Goal: Task Accomplishment & Management: Use online tool/utility

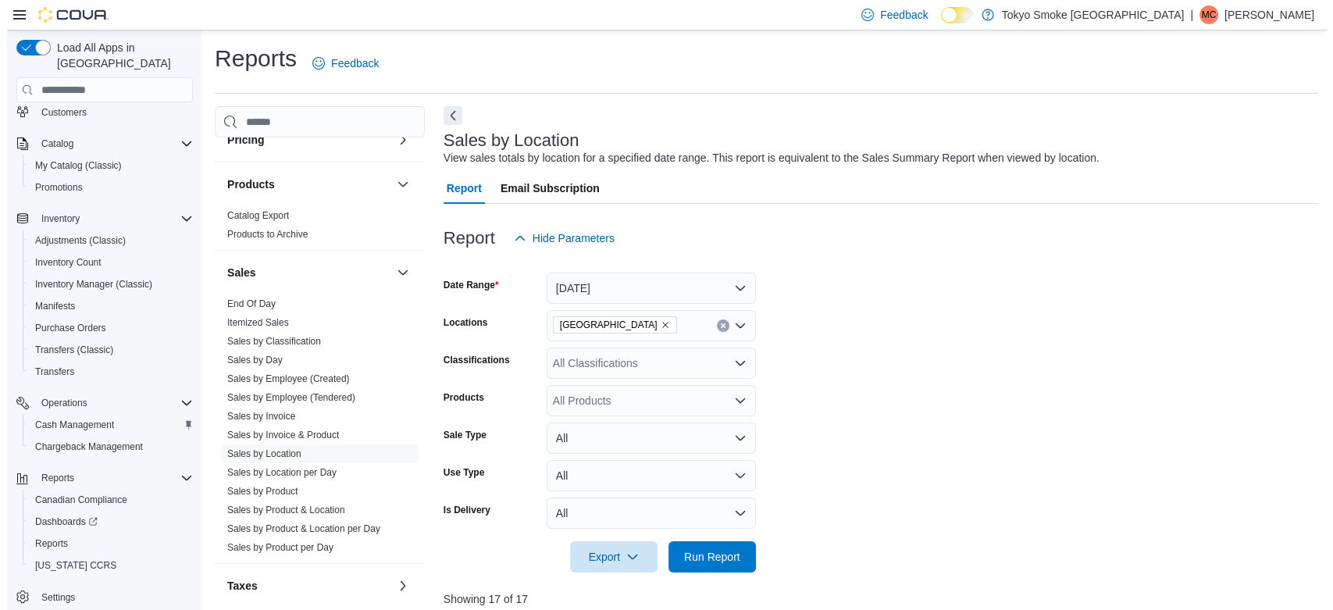
scroll to position [1021, 0]
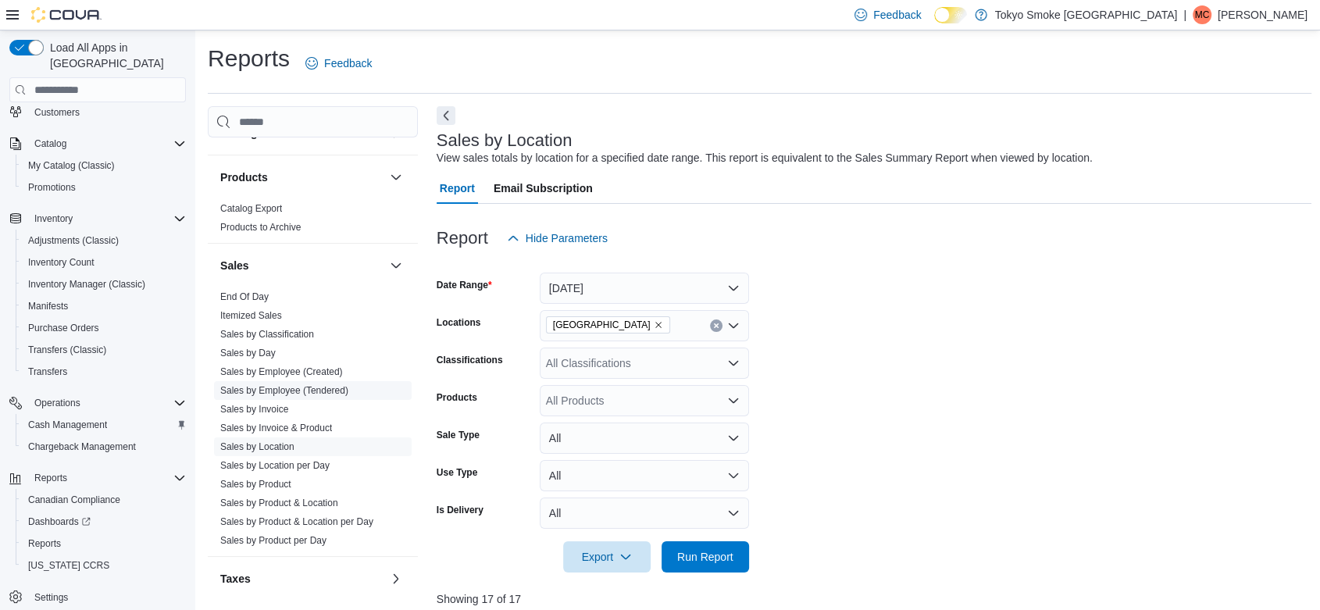
click at [317, 385] on link "Sales by Employee (Tendered)" at bounding box center [284, 390] width 128 height 11
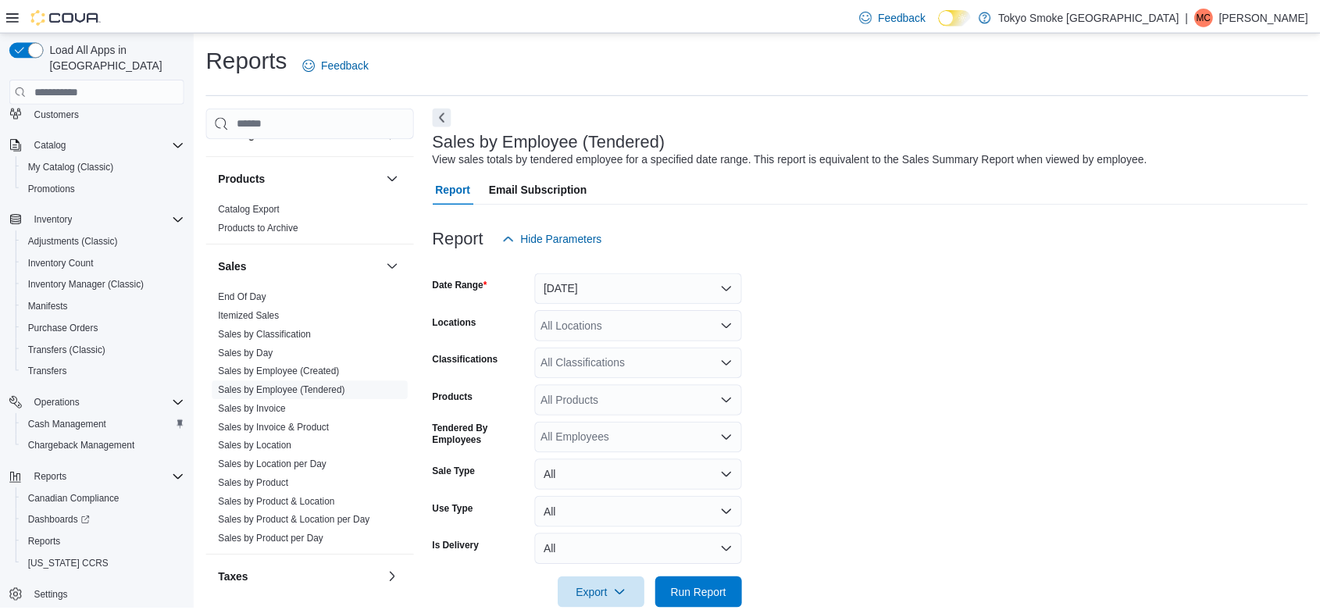
scroll to position [31, 0]
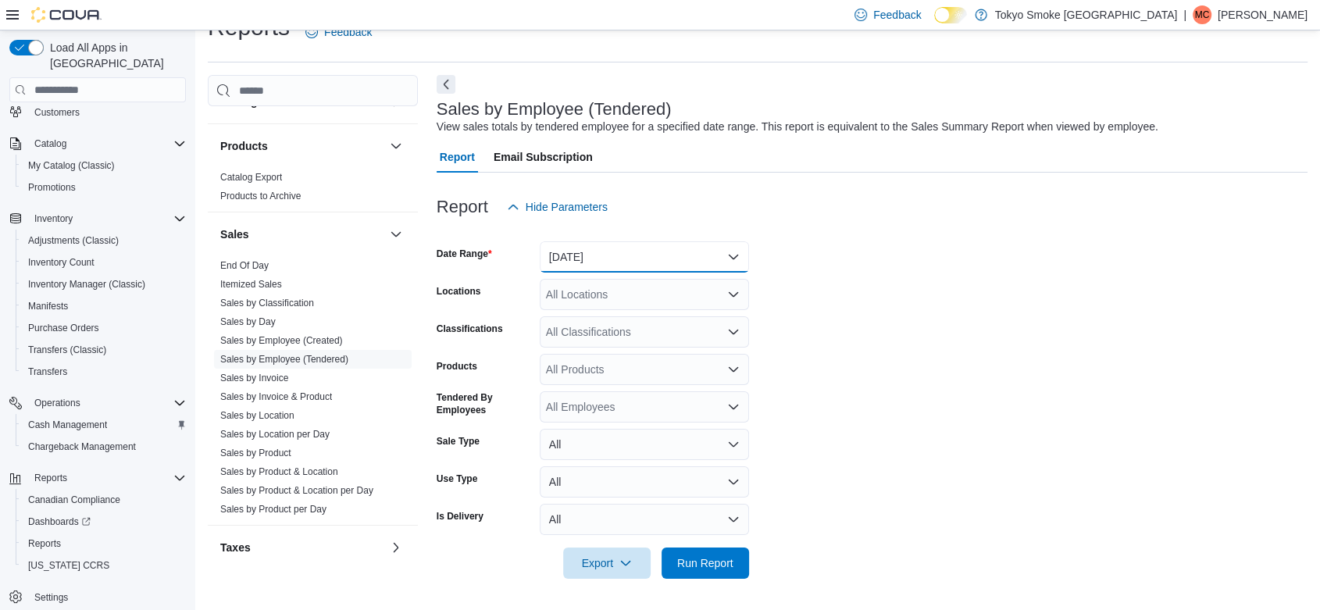
click at [613, 262] on button "[DATE]" at bounding box center [644, 256] width 209 height 31
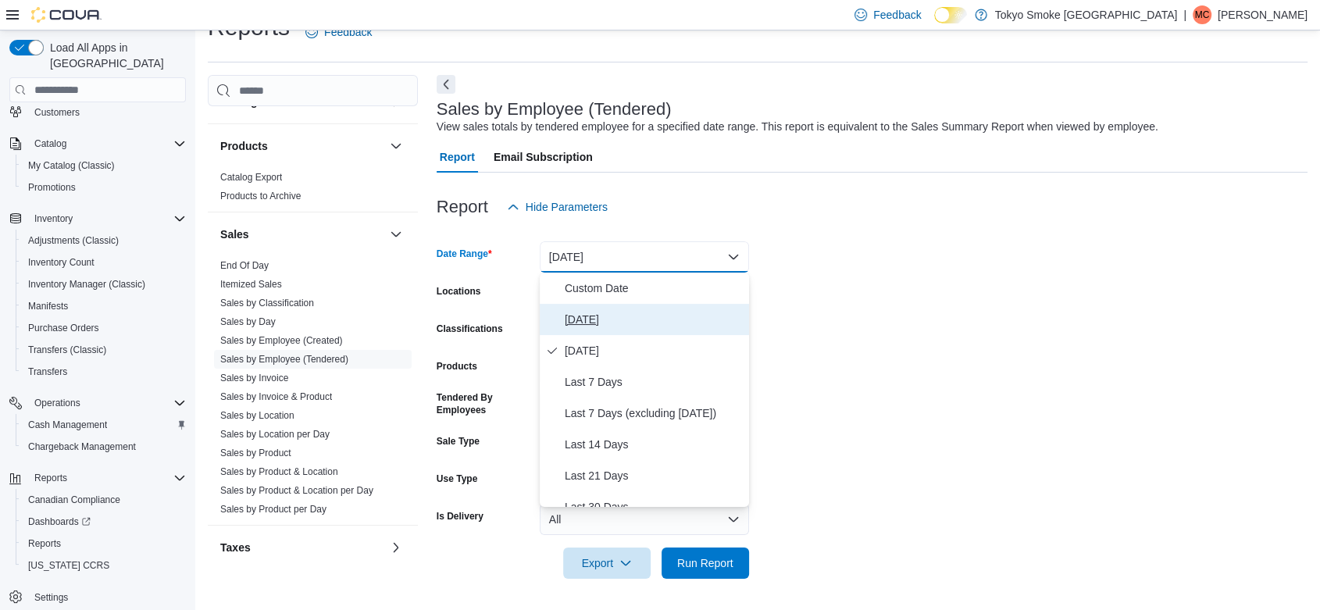
click at [596, 316] on span "[DATE]" at bounding box center [654, 319] width 178 height 19
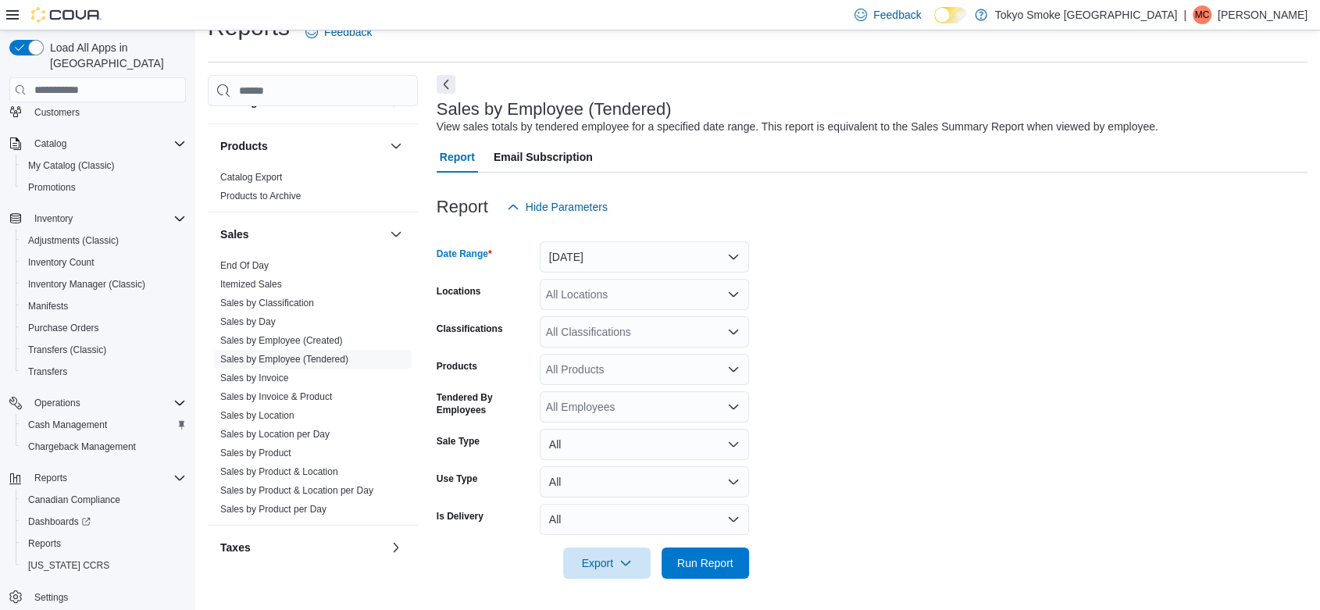
click at [578, 292] on div "All Locations" at bounding box center [644, 294] width 209 height 31
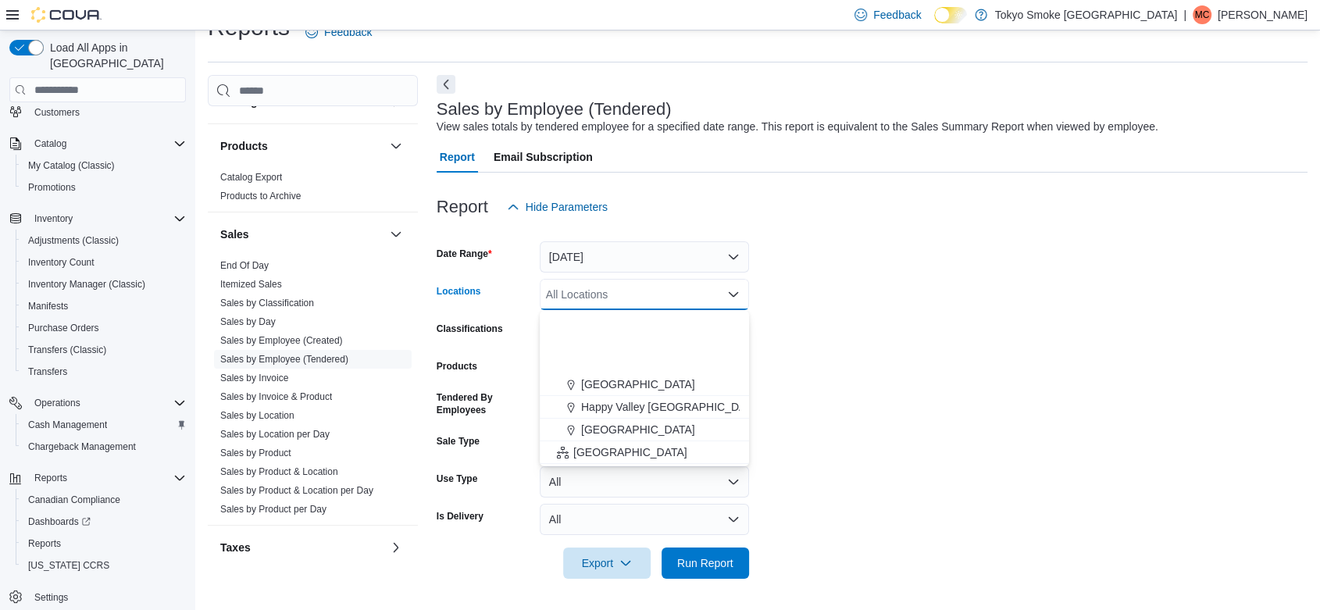
scroll to position [338, 0]
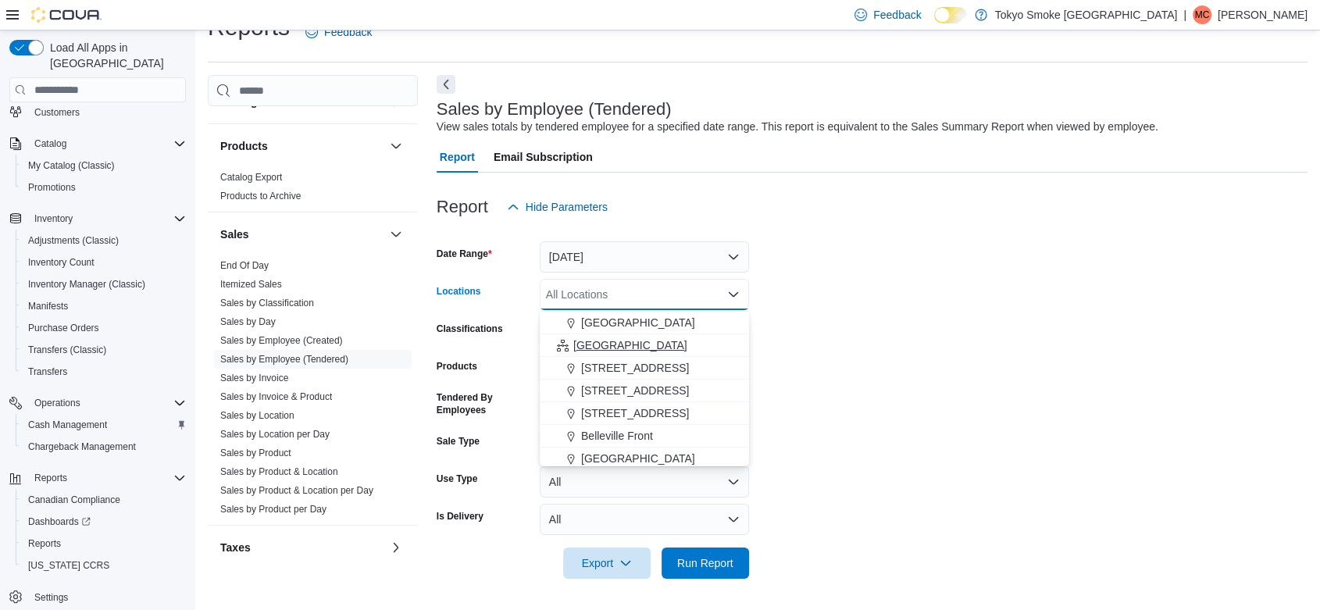
click at [604, 342] on span "[GEOGRAPHIC_DATA]" at bounding box center [630, 345] width 114 height 16
click at [869, 354] on form "Date Range [DATE] Locations [GEOGRAPHIC_DATA] Combo box. Selected. [GEOGRAPHIC_…" at bounding box center [872, 401] width 871 height 356
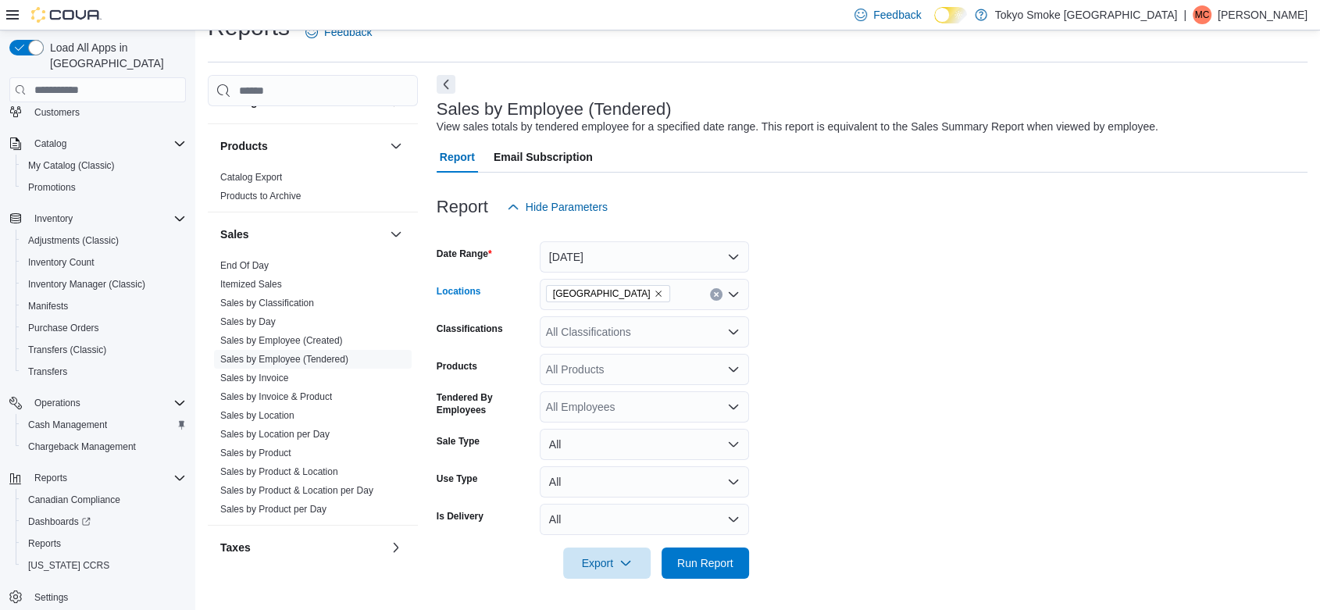
click at [654, 297] on icon "Remove Ontario from selection in this group" at bounding box center [658, 293] width 9 height 9
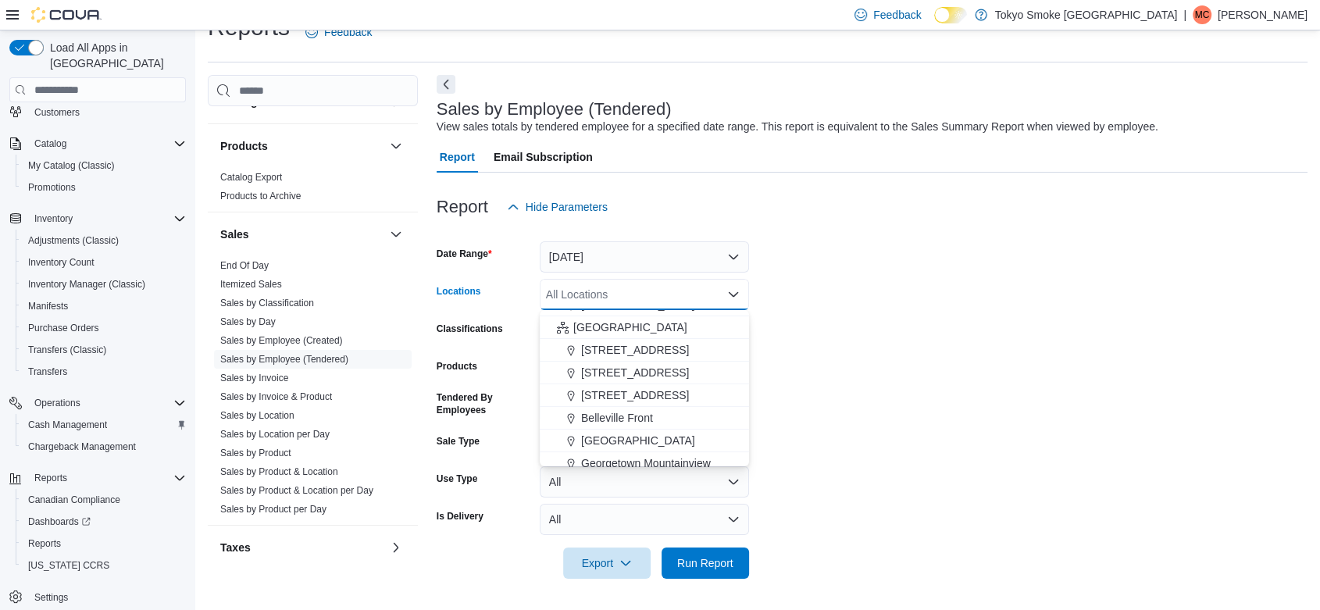
scroll to position [355, 0]
click at [616, 375] on span "[STREET_ADDRESS]" at bounding box center [635, 374] width 108 height 16
click at [989, 339] on form "Date Range [DATE] Locations [STREET_ADDRESS] Selected. [STREET_ADDRESS] Press B…" at bounding box center [872, 401] width 871 height 356
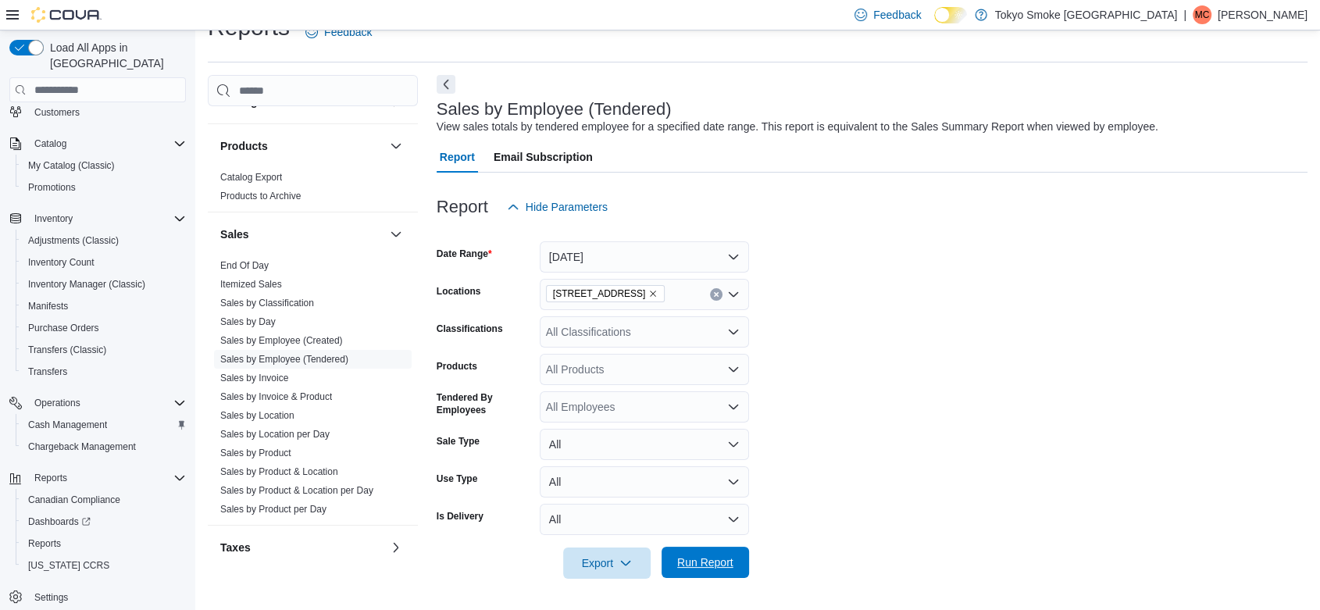
click at [716, 575] on span "Run Report" at bounding box center [705, 562] width 69 height 31
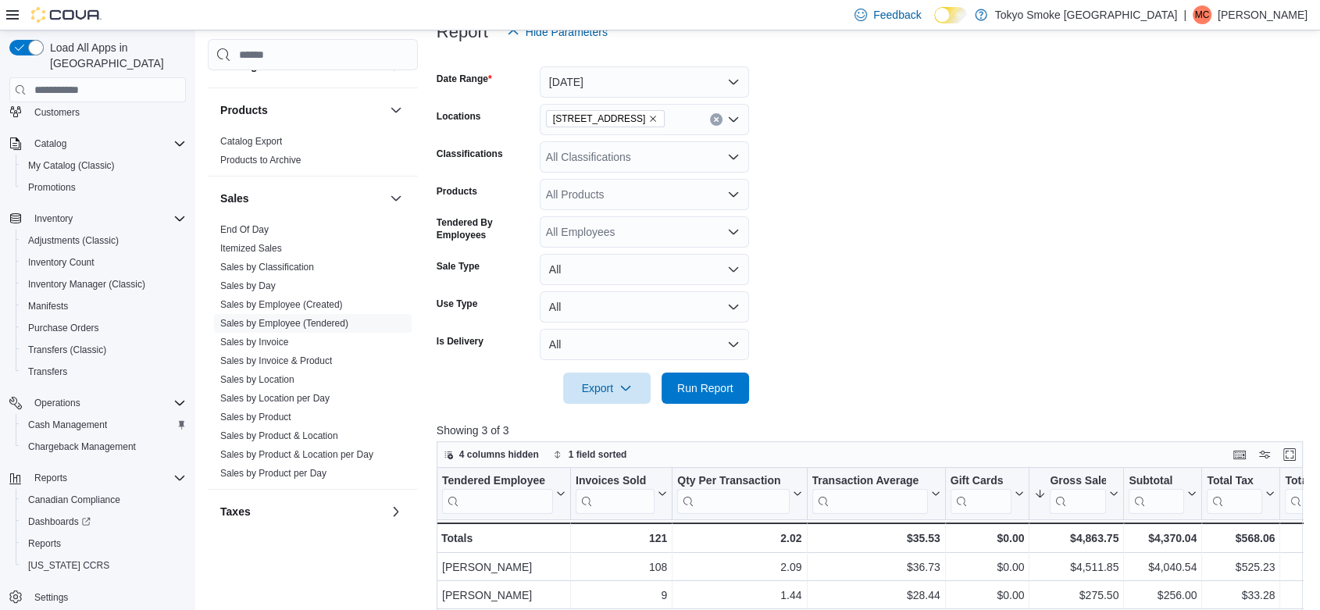
scroll to position [208, 0]
click at [580, 80] on button "[DATE]" at bounding box center [644, 80] width 209 height 31
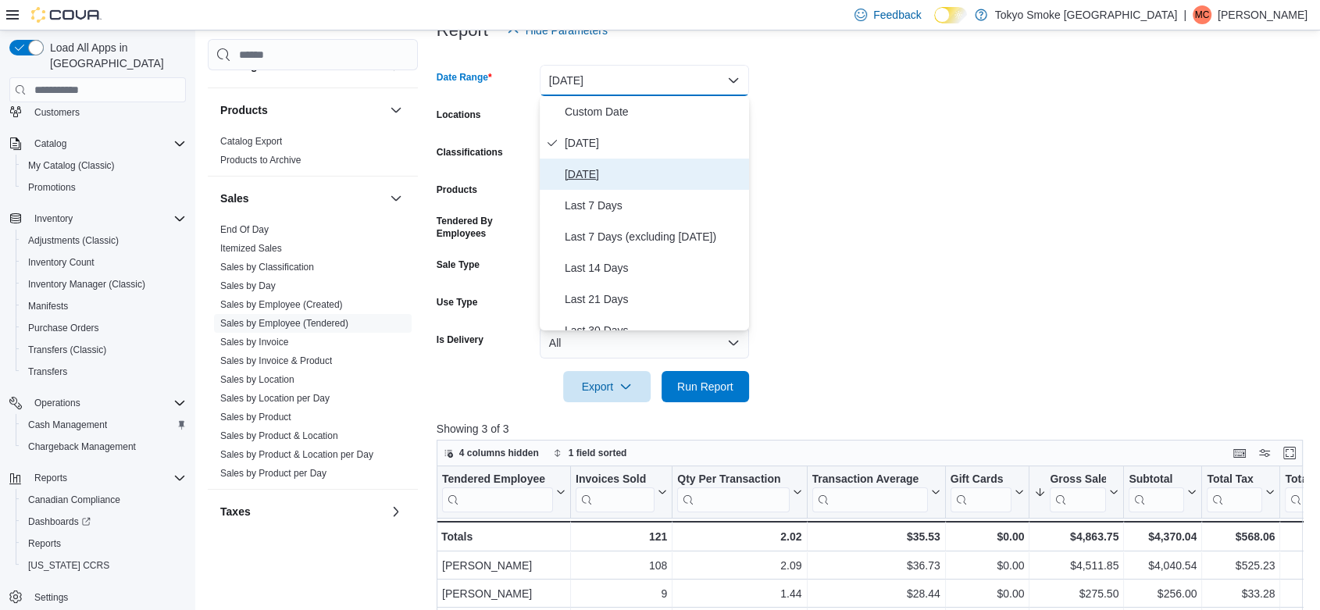
click at [599, 181] on span "[DATE]" at bounding box center [654, 174] width 178 height 19
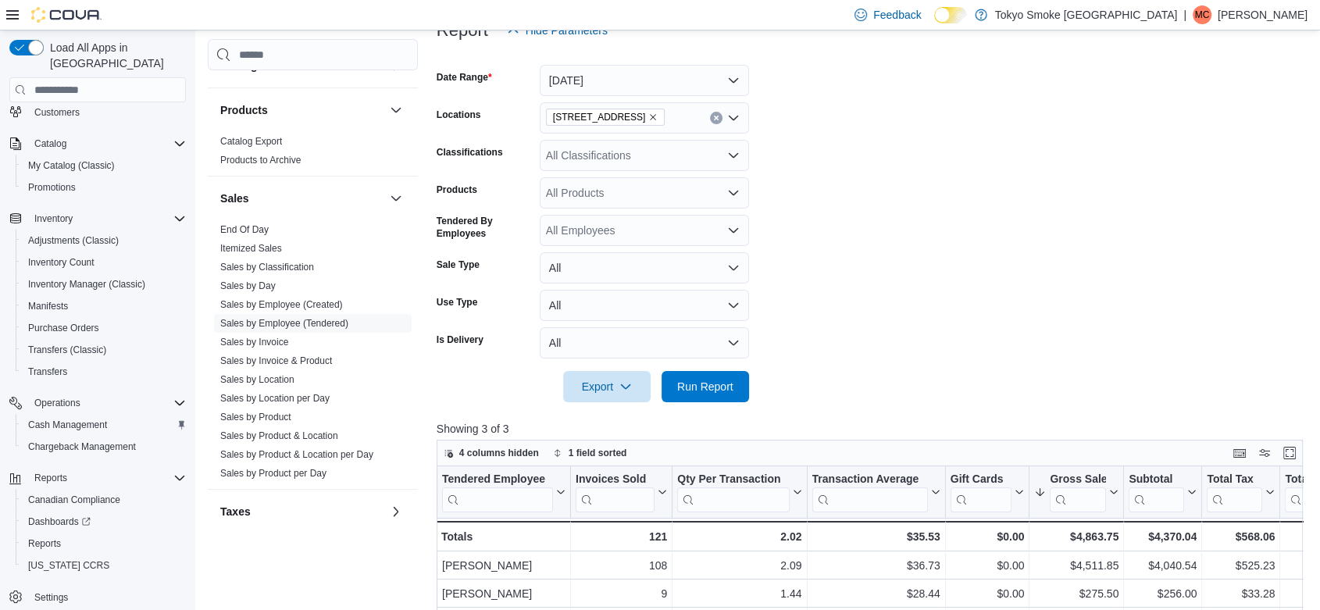
click at [860, 250] on form "Date Range [DATE] Locations [STREET_ADDRESS] Classifications All Classification…" at bounding box center [875, 224] width 876 height 356
click at [740, 381] on button "Run Report" at bounding box center [705, 385] width 87 height 31
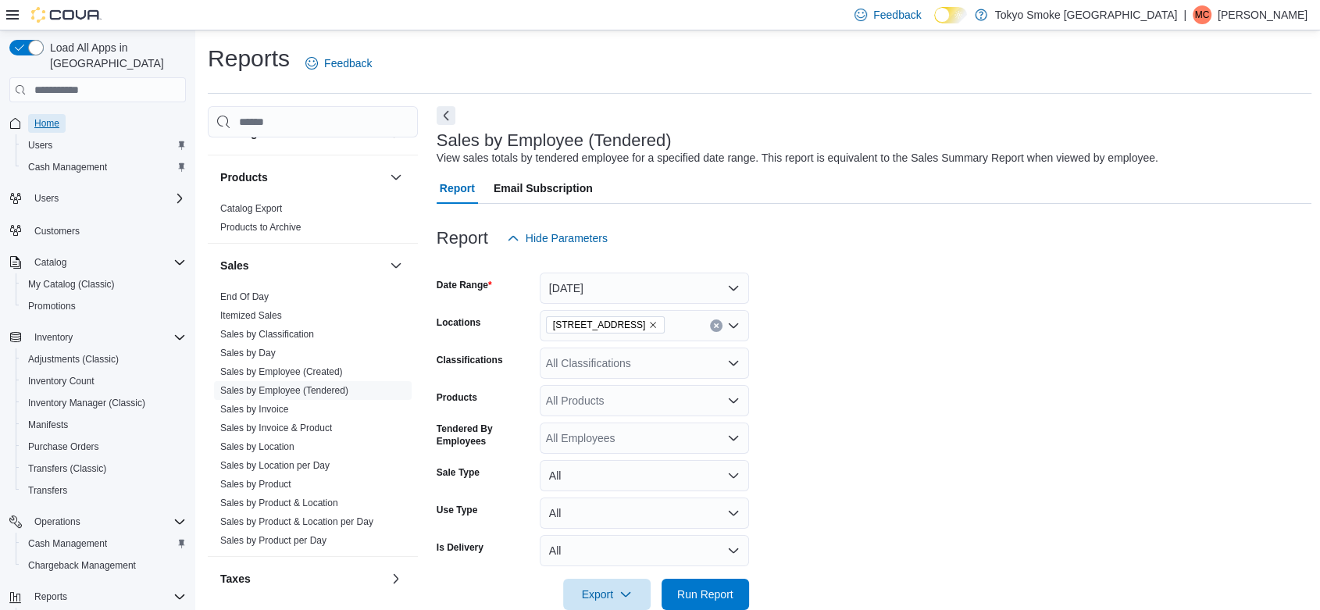
click at [56, 117] on span "Home" at bounding box center [46, 123] width 25 height 12
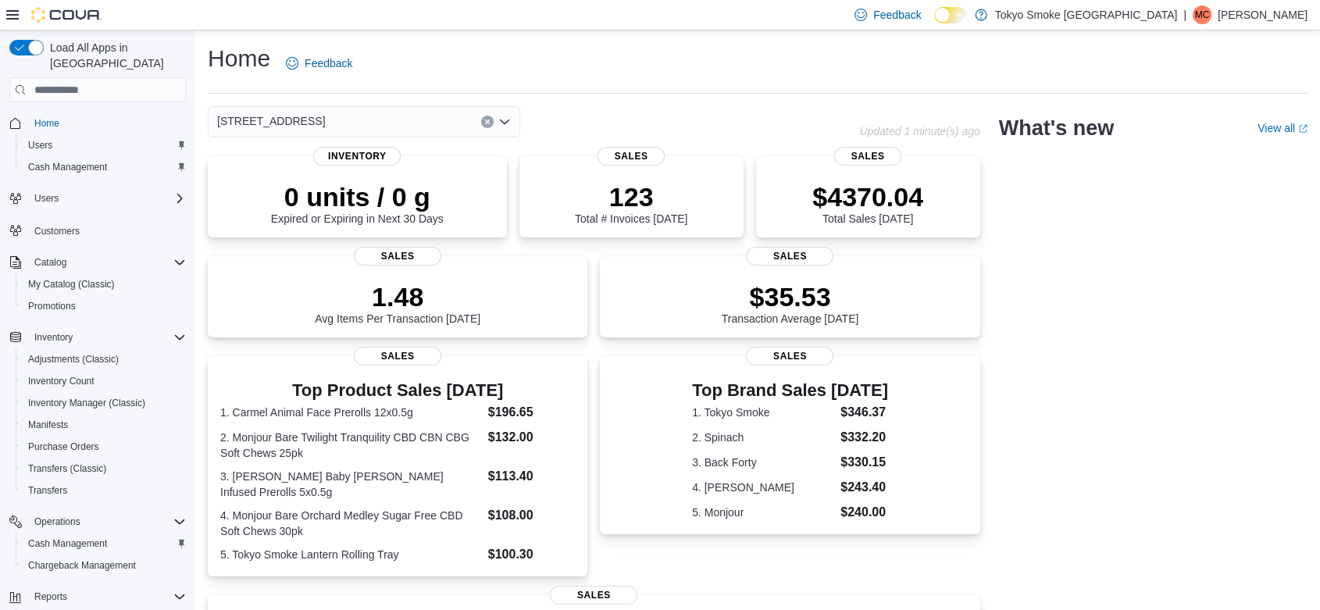
scroll to position [316, 0]
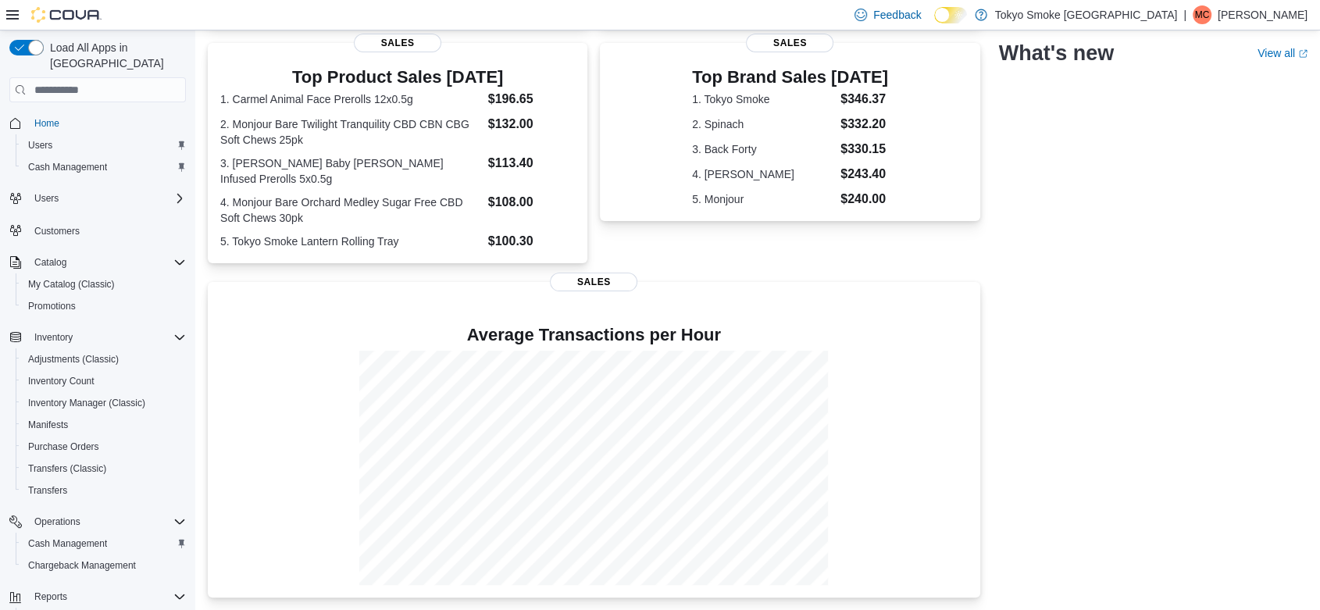
click at [1023, 398] on div "[STREET_ADDRESS] Updated 1 minute(s) ago 0 units / 0 g Expired or Expiring in N…" at bounding box center [758, 195] width 1100 height 805
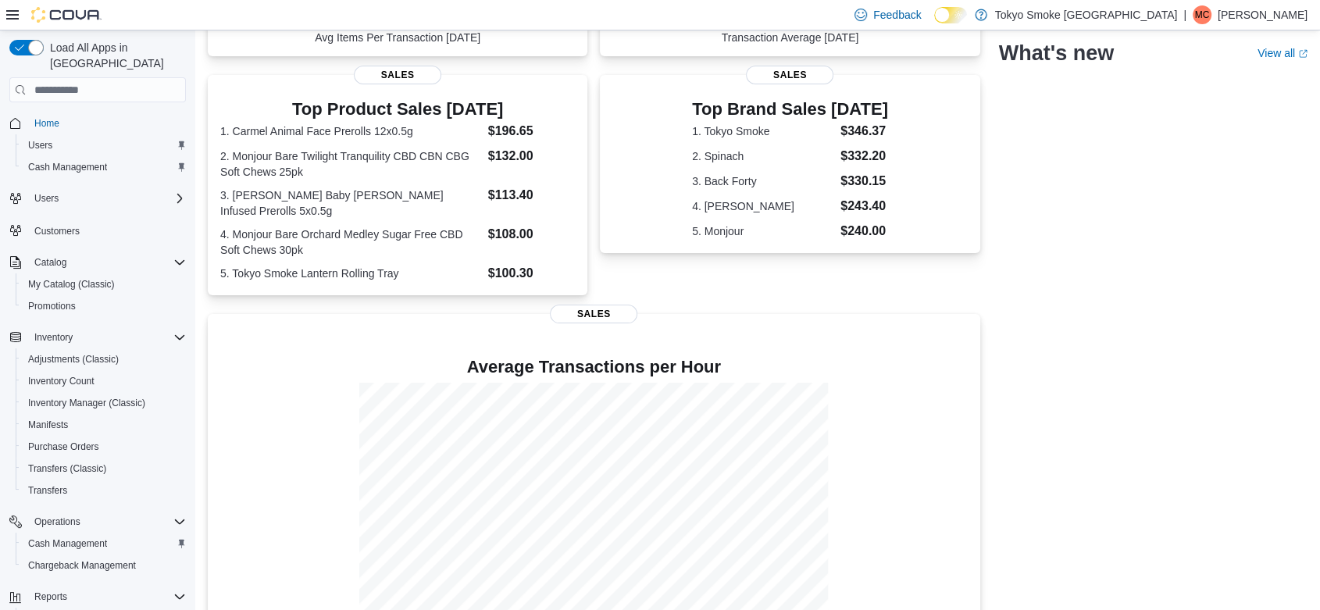
scroll to position [0, 0]
